Goal: Transaction & Acquisition: Purchase product/service

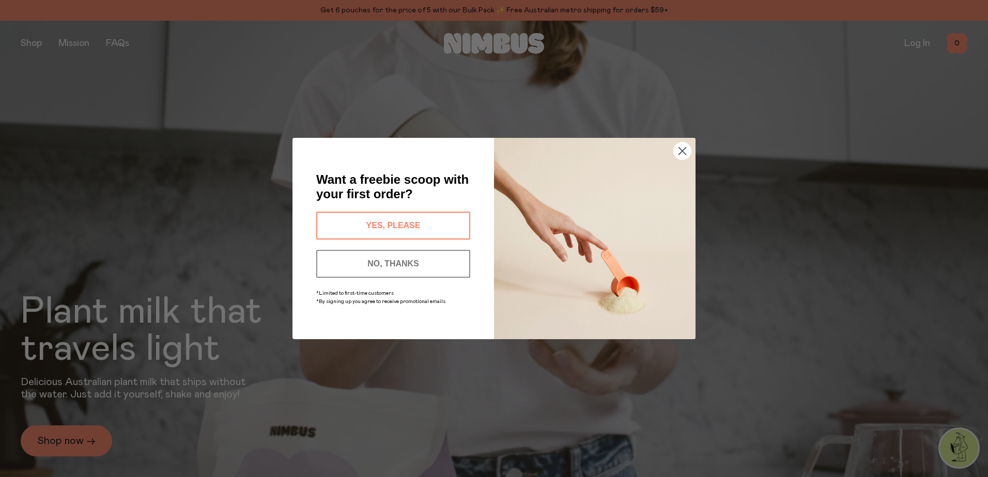
click at [426, 237] on div "YES, PLEASE" at bounding box center [393, 226] width 160 height 38
click at [429, 214] on button "YES, PLEASE" at bounding box center [393, 226] width 154 height 28
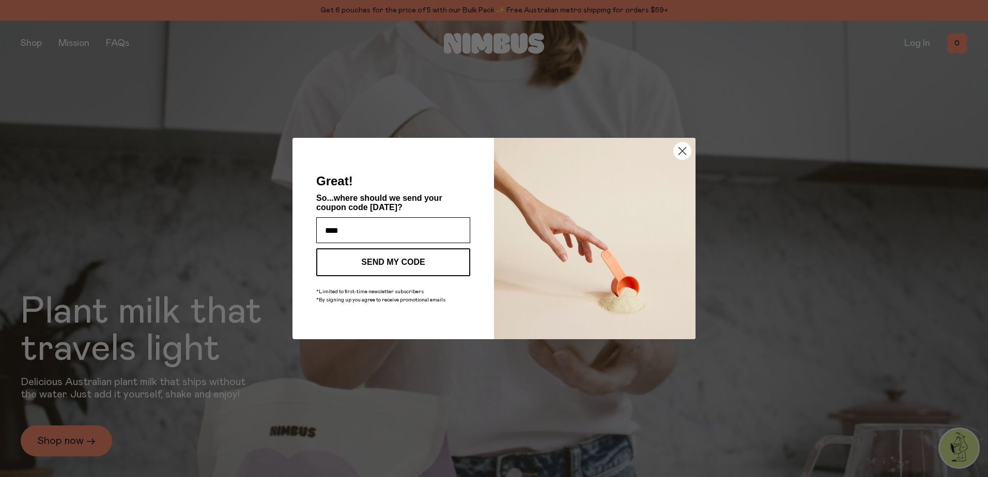
type input "**********"
click at [351, 254] on button "SEND MY CODE" at bounding box center [393, 262] width 154 height 28
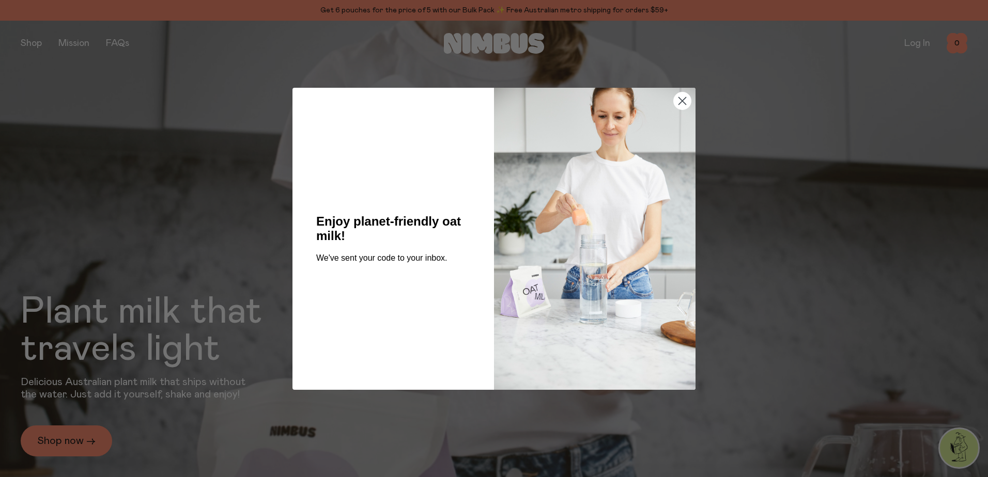
click at [681, 108] on circle "Close dialog" at bounding box center [682, 100] width 17 height 17
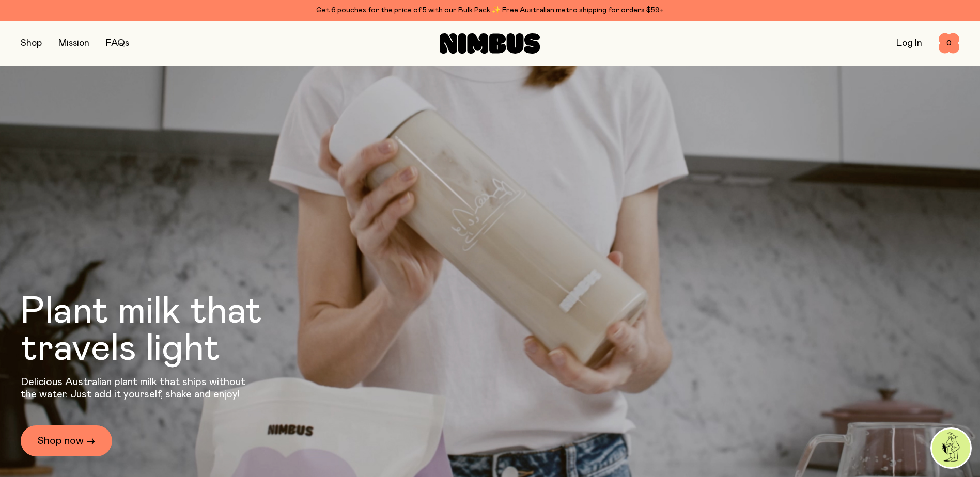
click at [46, 47] on div "Shop Mission FAQs" at bounding box center [177, 43] width 313 height 14
click at [36, 46] on button "button" at bounding box center [31, 43] width 21 height 14
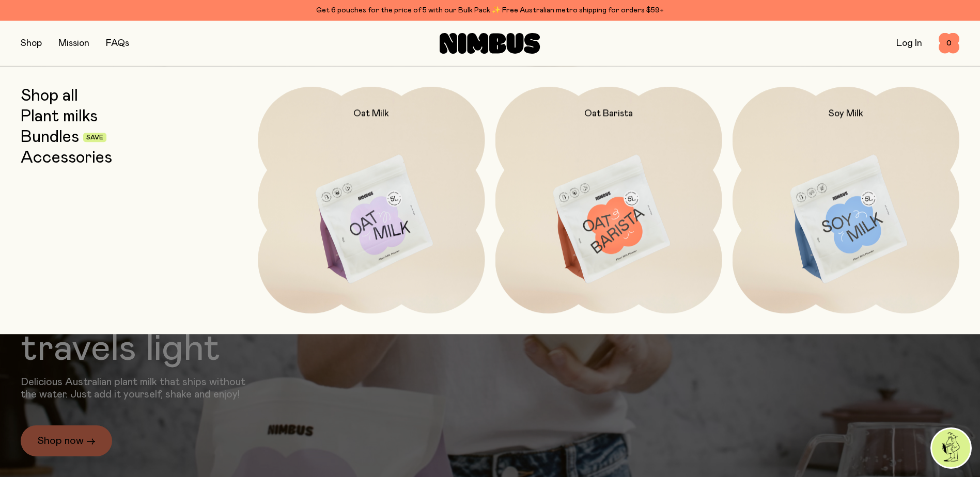
click at [72, 100] on link "Shop all" at bounding box center [49, 96] width 57 height 19
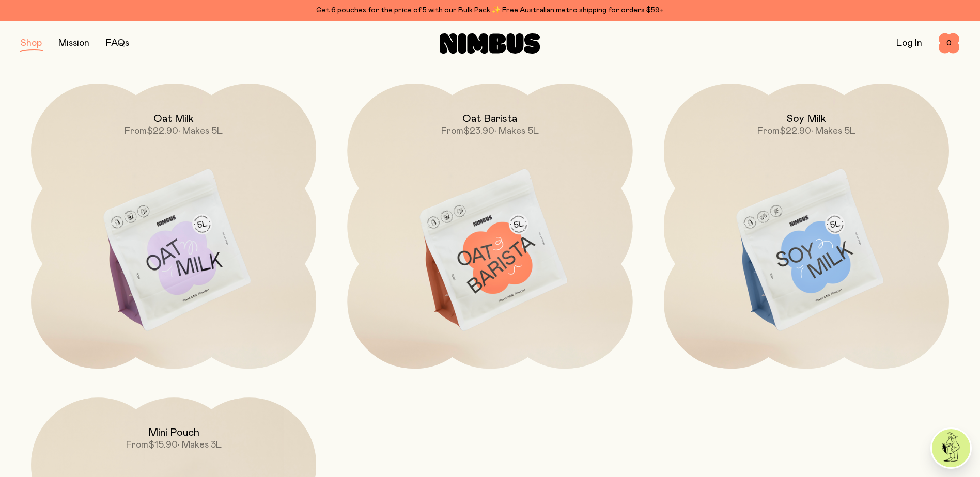
scroll to position [155, 0]
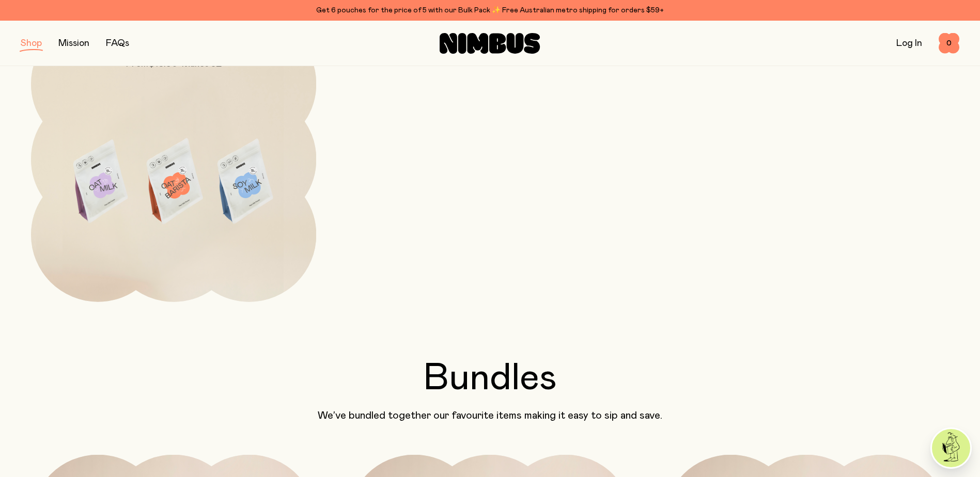
click at [177, 229] on img at bounding box center [173, 184] width 285 height 335
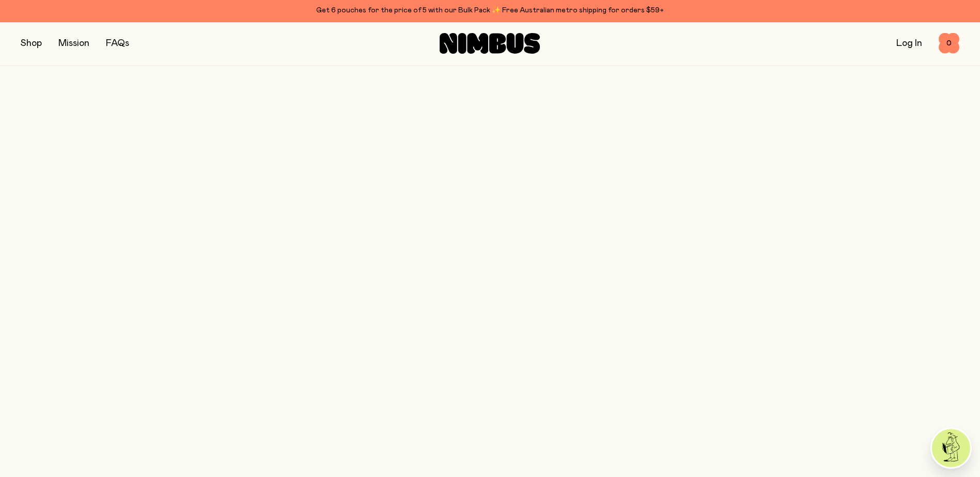
scroll to position [44, 0]
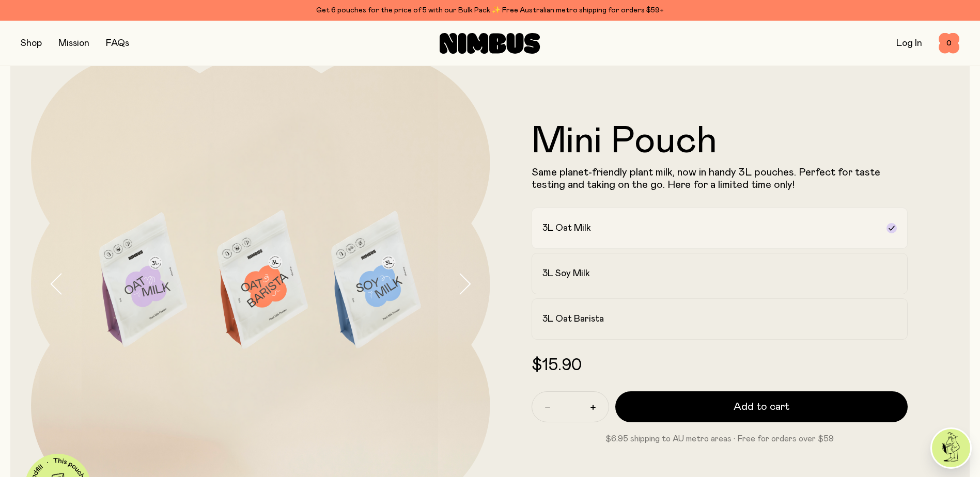
click at [647, 234] on div "3L Oat Milk" at bounding box center [710, 228] width 336 height 12
click at [643, 267] on label "3L Soy Milk" at bounding box center [719, 273] width 377 height 41
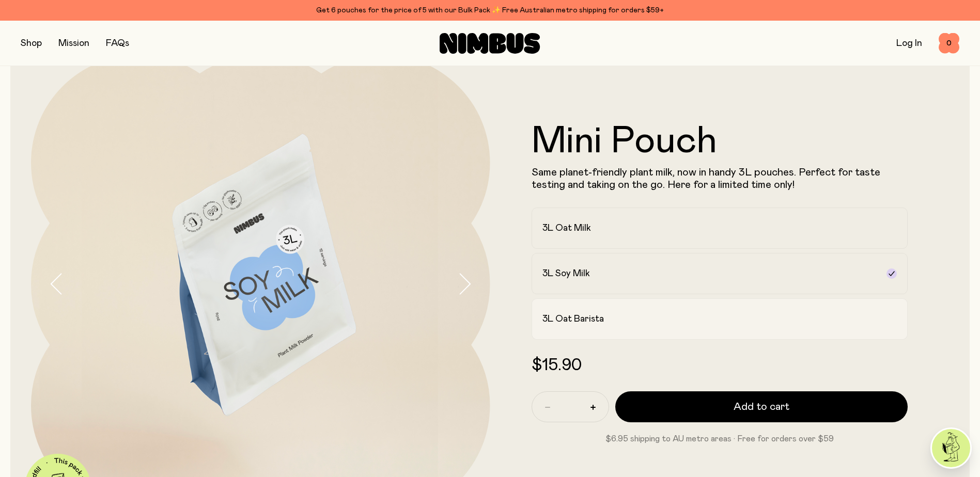
click at [618, 323] on div "3L Oat Barista" at bounding box center [710, 319] width 336 height 12
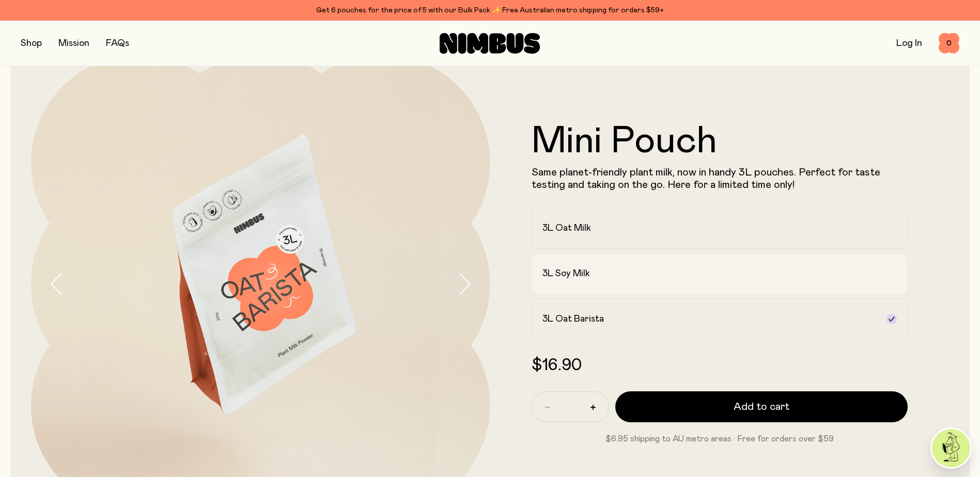
click at [623, 289] on label "3L Soy Milk" at bounding box center [719, 273] width 377 height 41
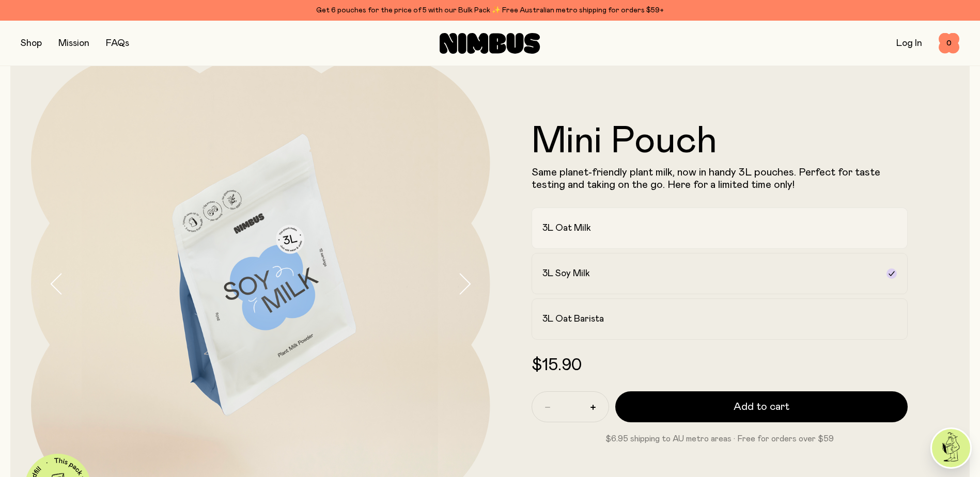
click at [610, 233] on div "3L Oat Milk" at bounding box center [710, 228] width 336 height 12
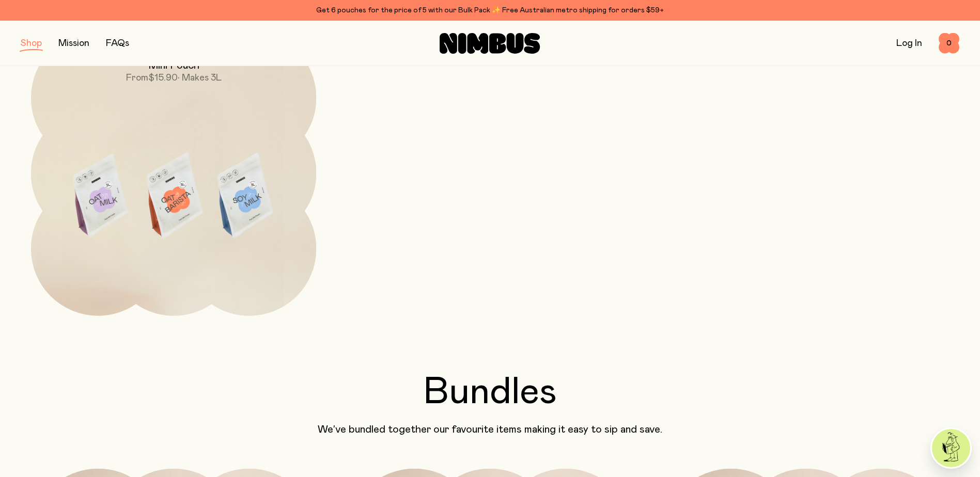
scroll to position [413, 0]
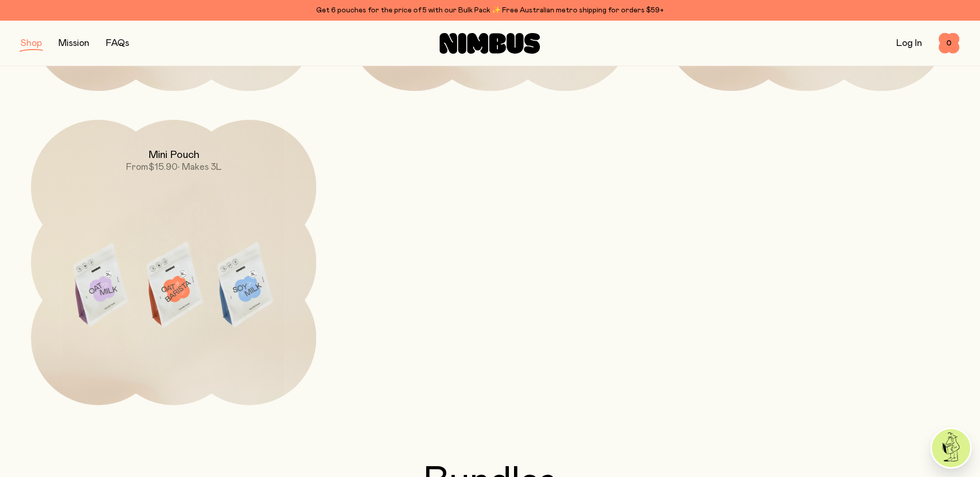
click at [232, 278] on img at bounding box center [173, 287] width 285 height 335
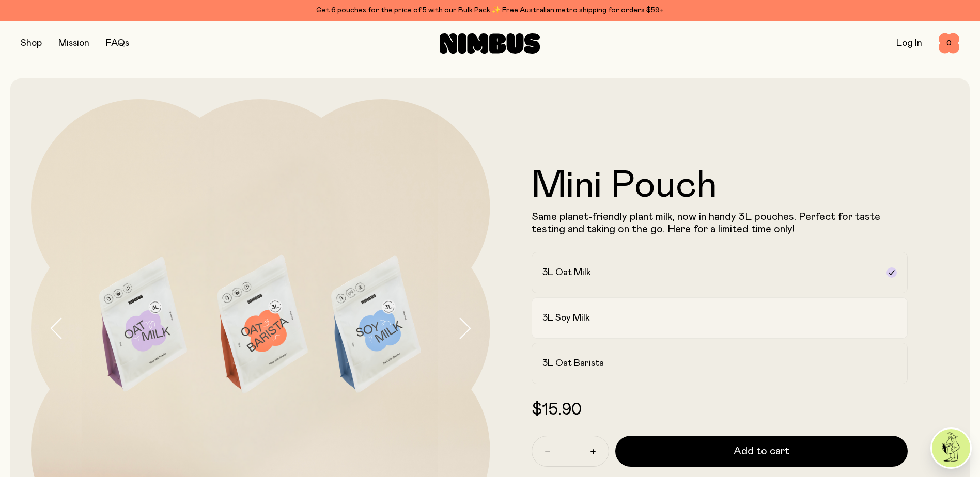
click at [606, 317] on div "3L Soy Milk" at bounding box center [710, 318] width 336 height 12
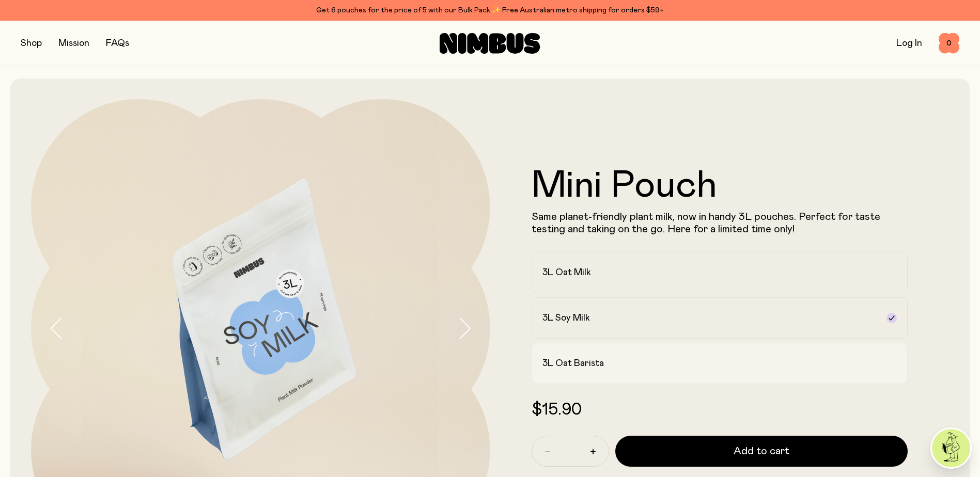
scroll to position [103, 0]
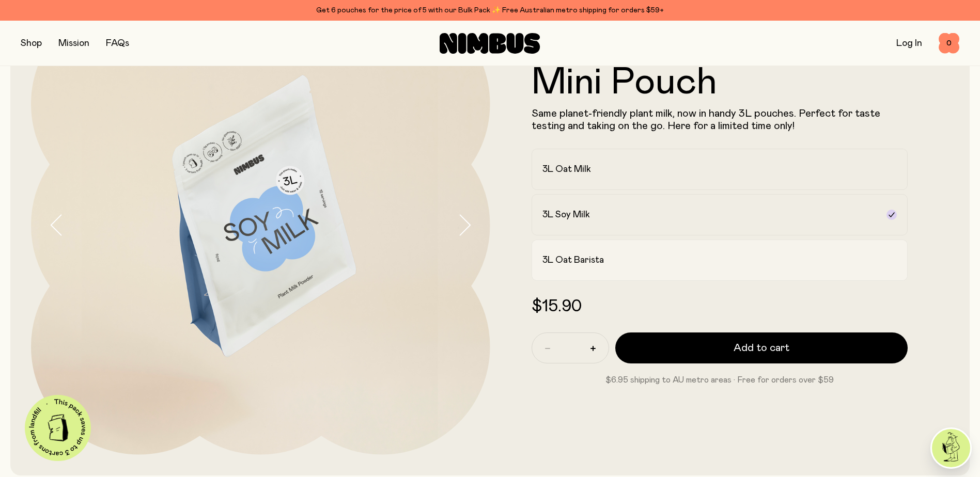
click at [595, 267] on h2 "3L Oat Barista" at bounding box center [572, 260] width 61 height 12
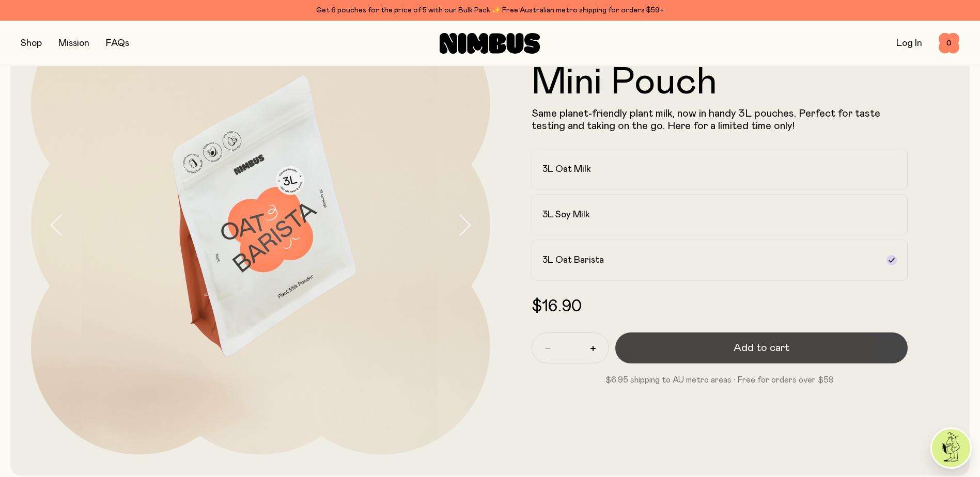
click at [716, 343] on button "Add to cart" at bounding box center [761, 348] width 293 height 31
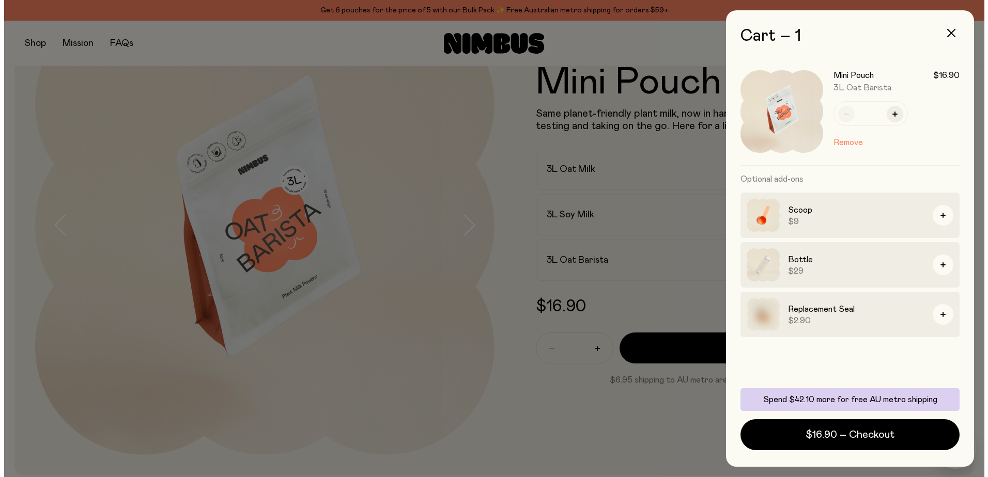
scroll to position [0, 0]
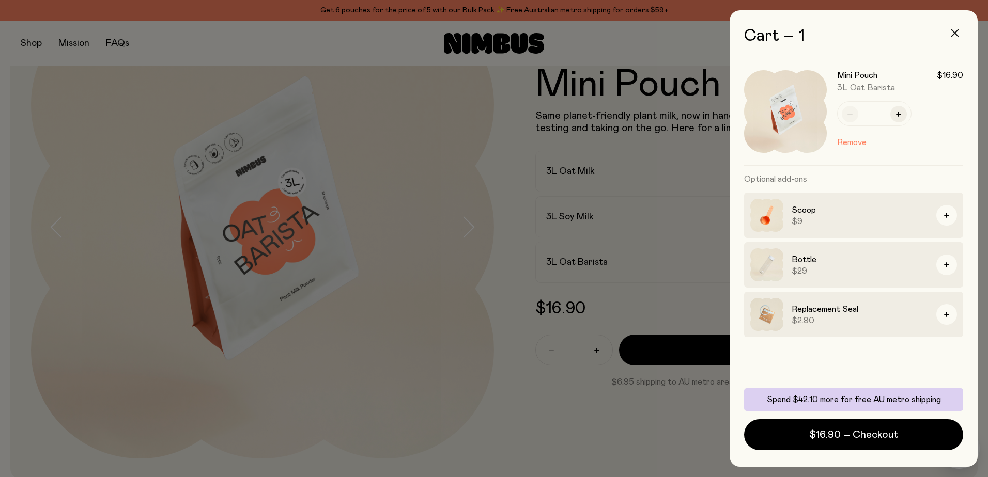
click at [955, 33] on icon "button" at bounding box center [954, 33] width 8 height 8
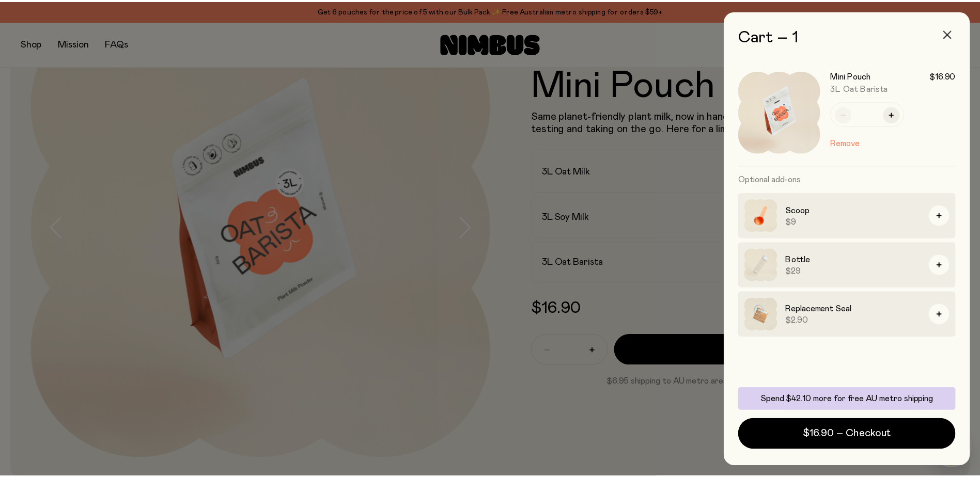
scroll to position [103, 0]
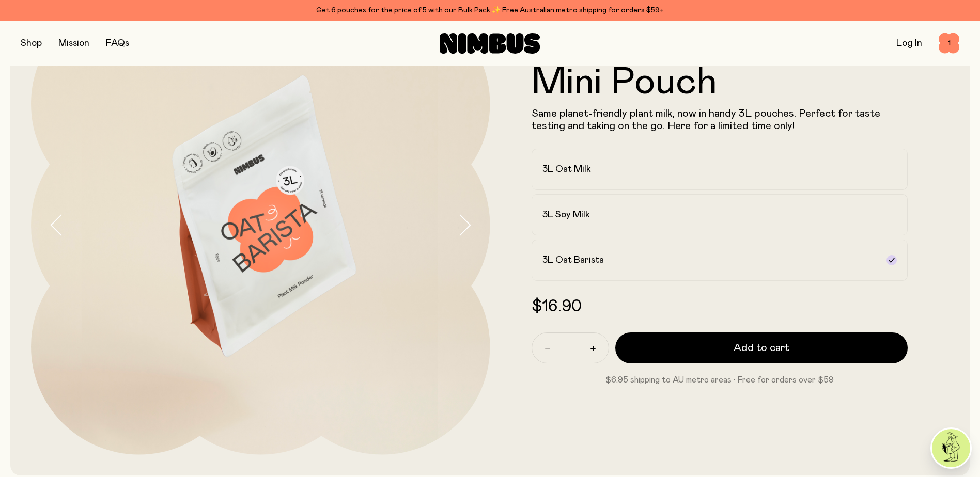
click at [37, 49] on button "button" at bounding box center [31, 43] width 21 height 14
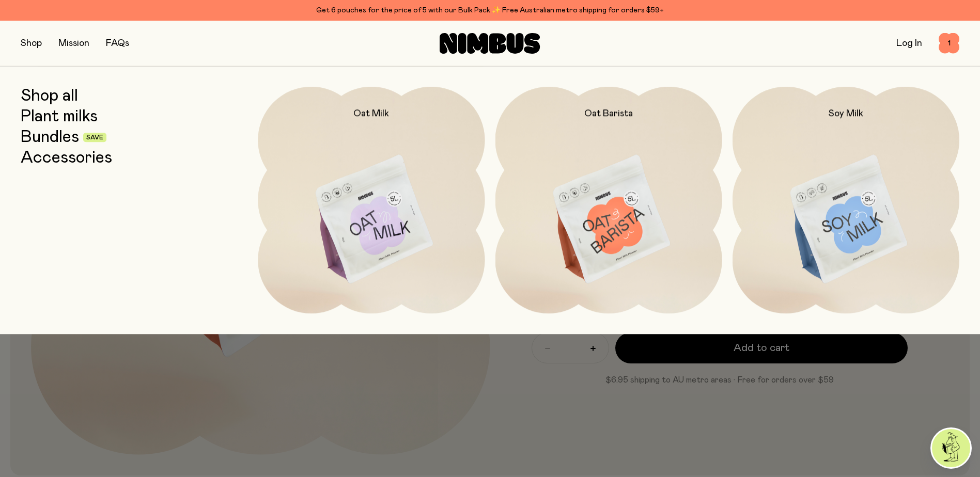
click at [40, 146] on link "Bundles" at bounding box center [50, 137] width 58 height 19
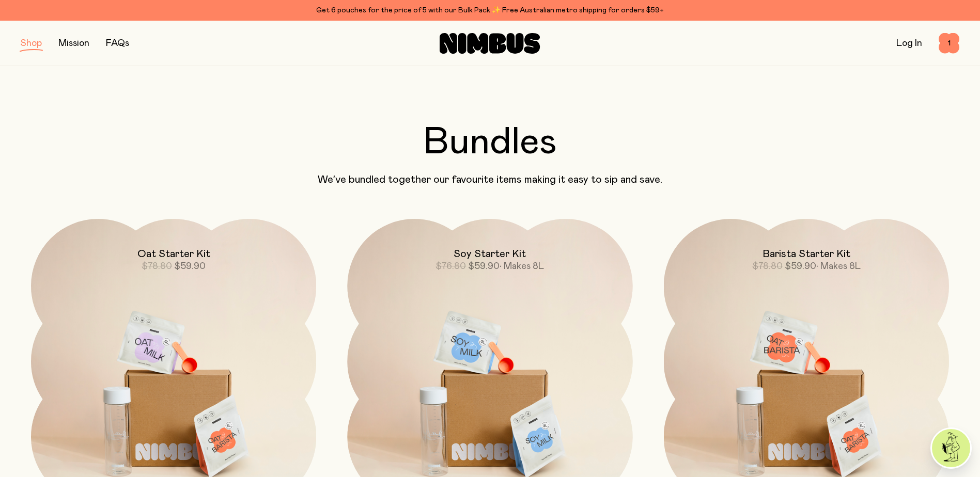
click at [536, 265] on span "• Makes 8L" at bounding box center [521, 266] width 44 height 9
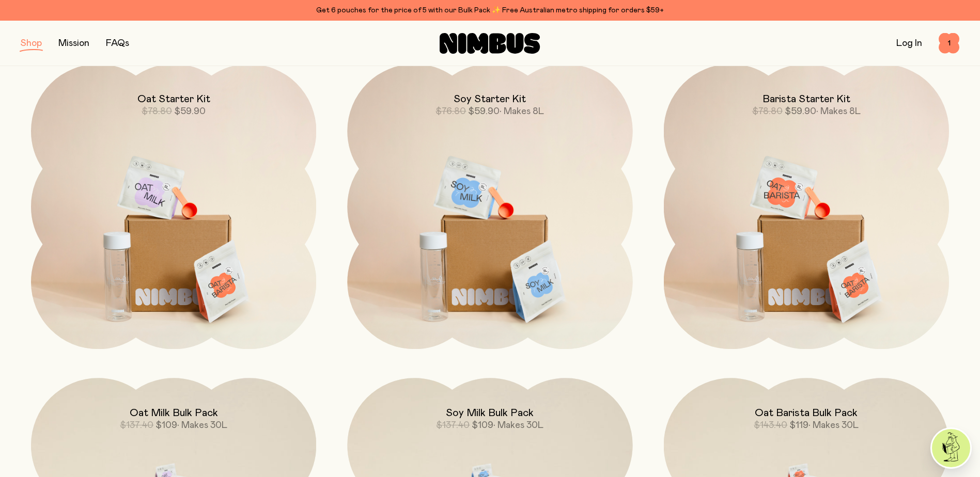
click at [520, 229] on img at bounding box center [489, 231] width 285 height 335
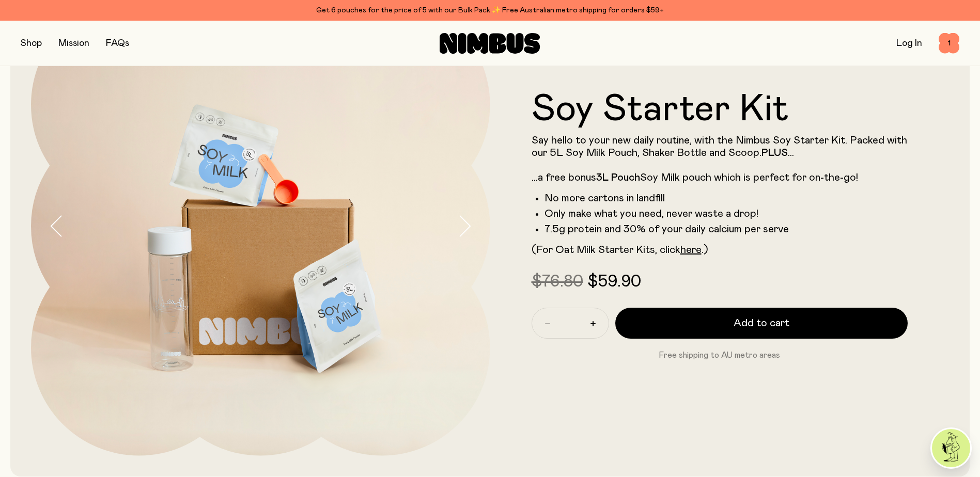
scroll to position [103, 0]
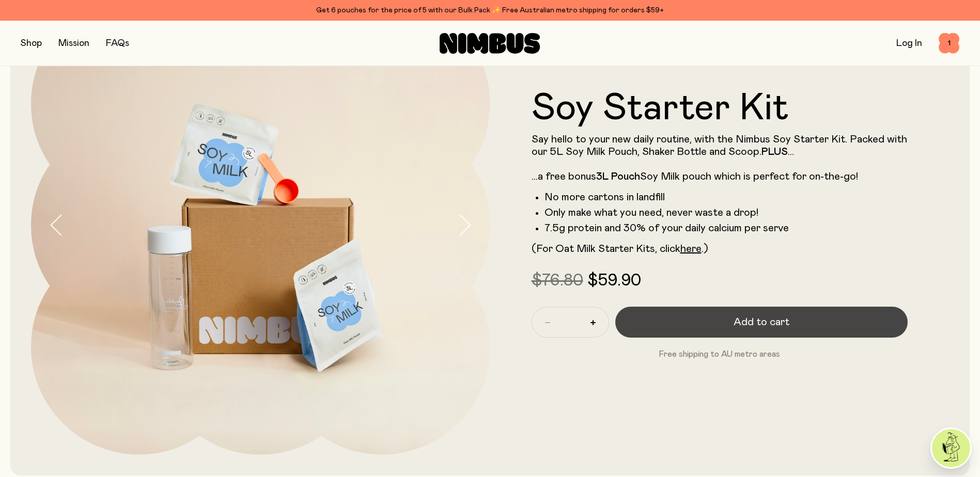
click at [777, 318] on span "Add to cart" at bounding box center [761, 322] width 56 height 14
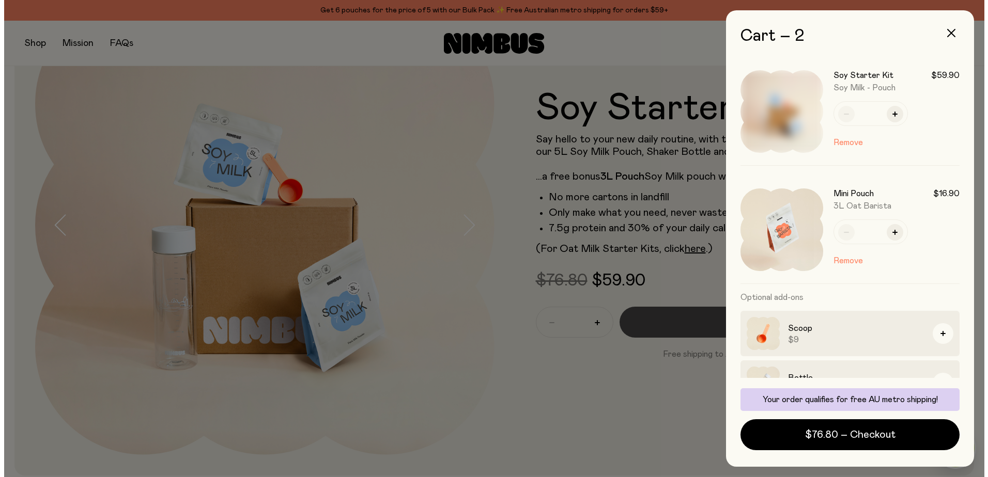
scroll to position [0, 0]
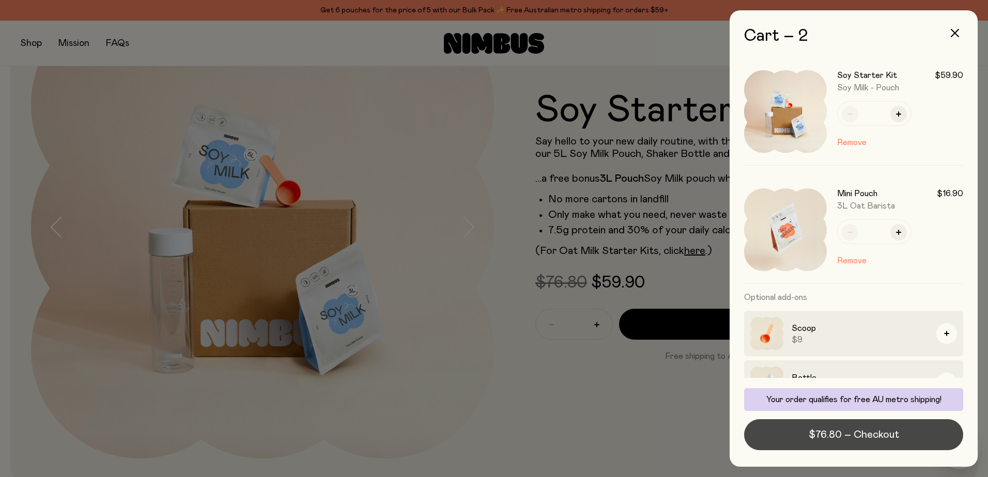
click at [820, 432] on span "$76.80 – Checkout" at bounding box center [853, 435] width 90 height 14
